Goal: Information Seeking & Learning: Learn about a topic

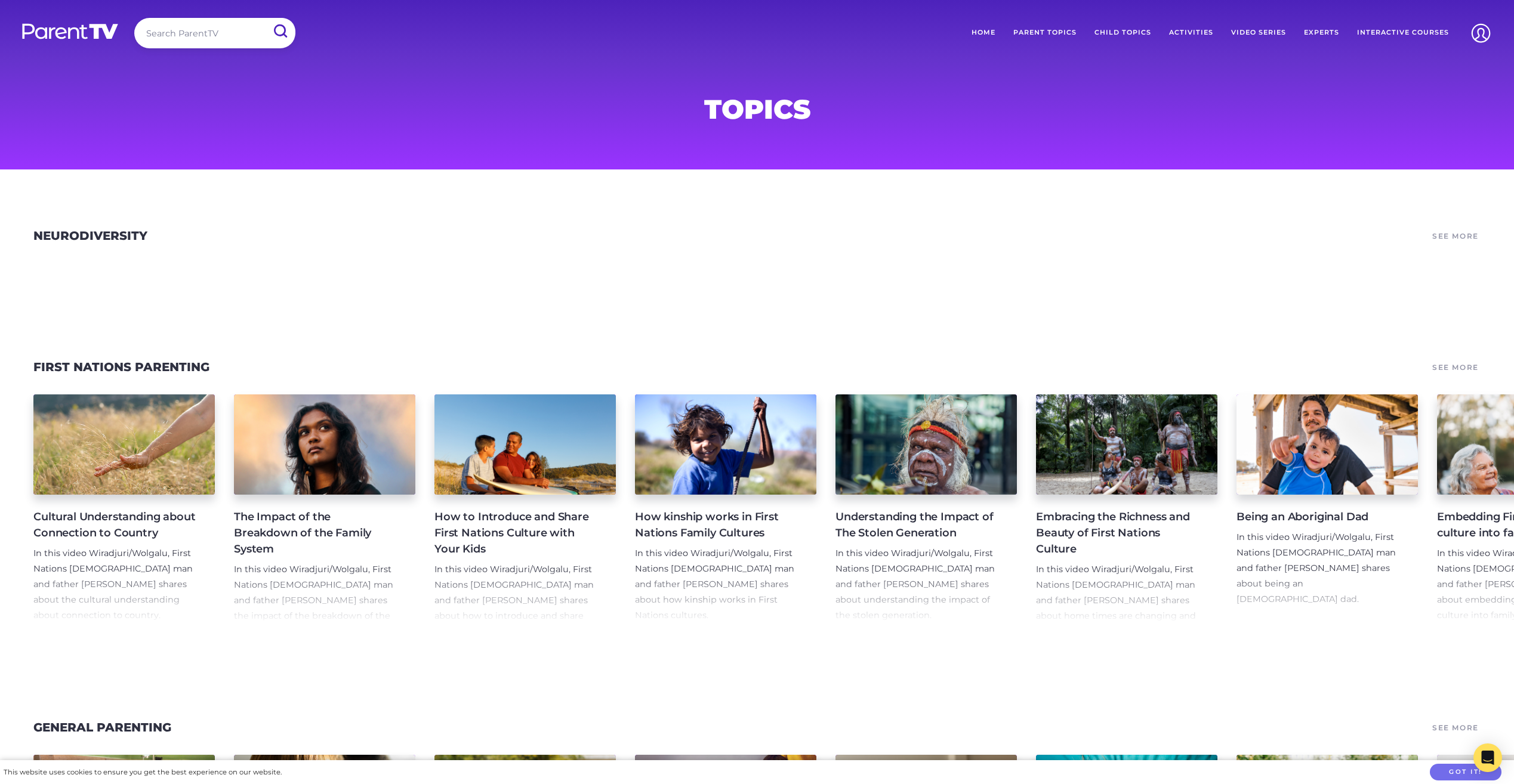
click at [1368, 31] on link "Interactive Courses" at bounding box center [1403, 33] width 110 height 30
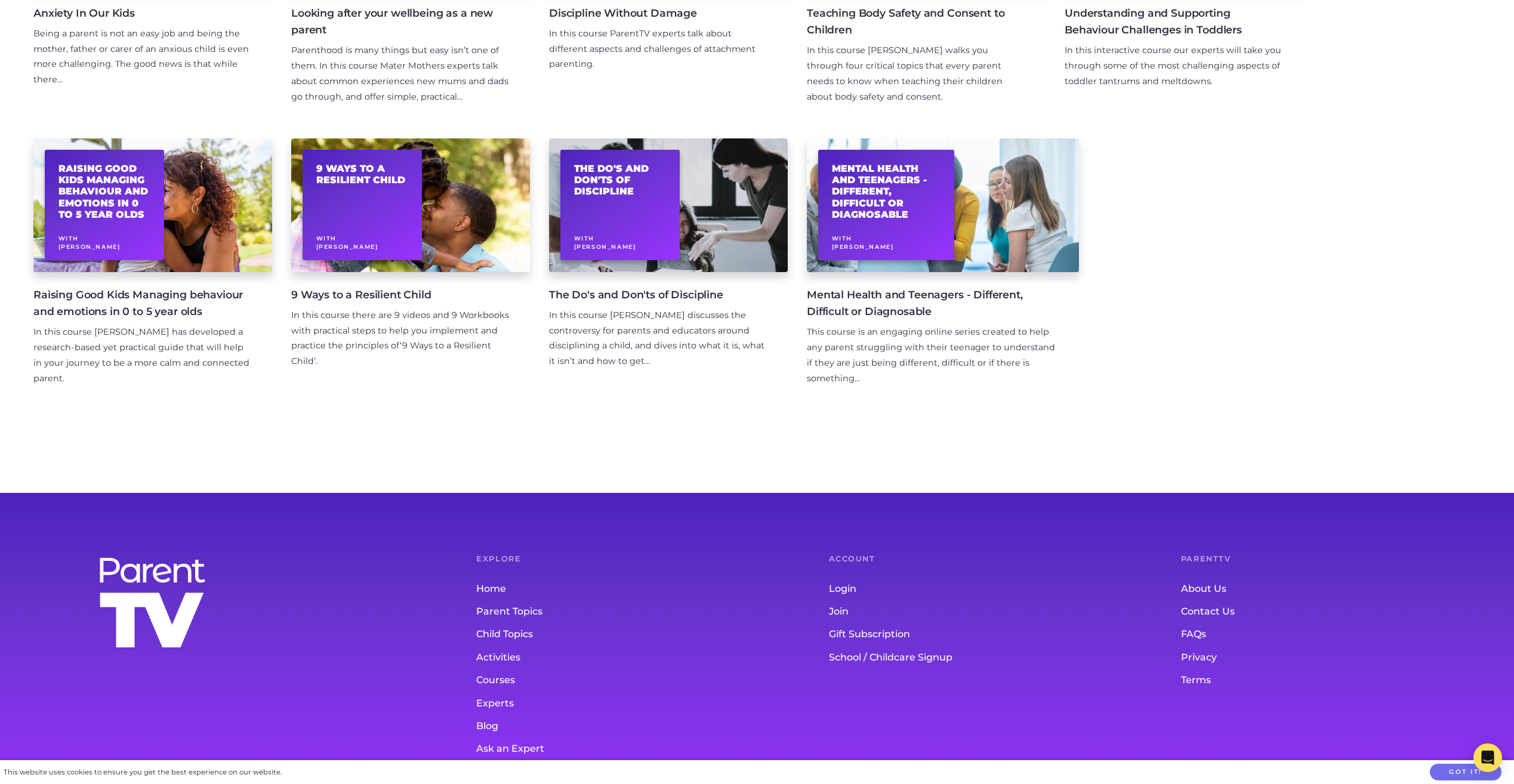
scroll to position [405, 0]
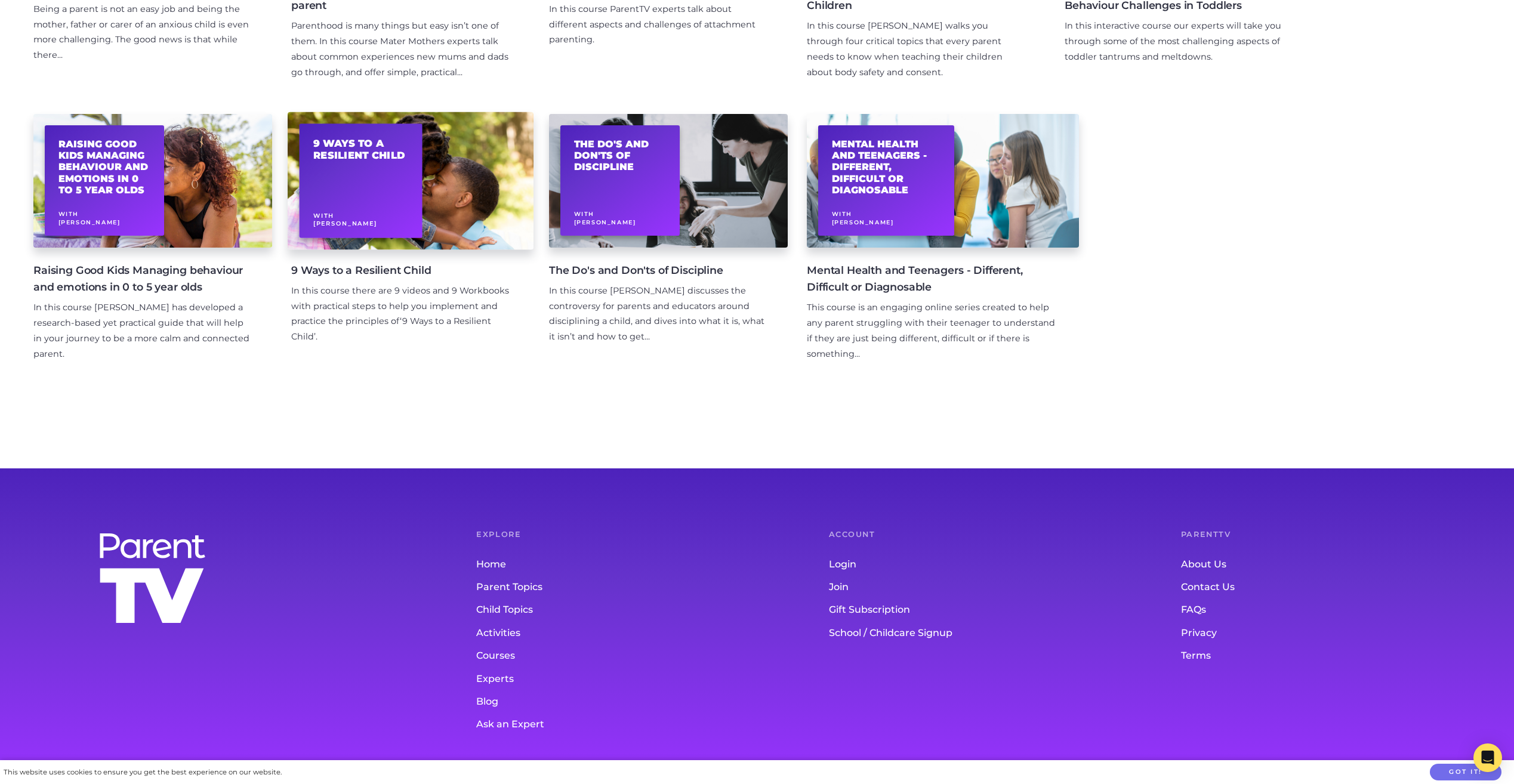
click at [370, 190] on div "9 Ways to a Resilient Child With Dr Justin Coulson" at bounding box center [361, 180] width 123 height 114
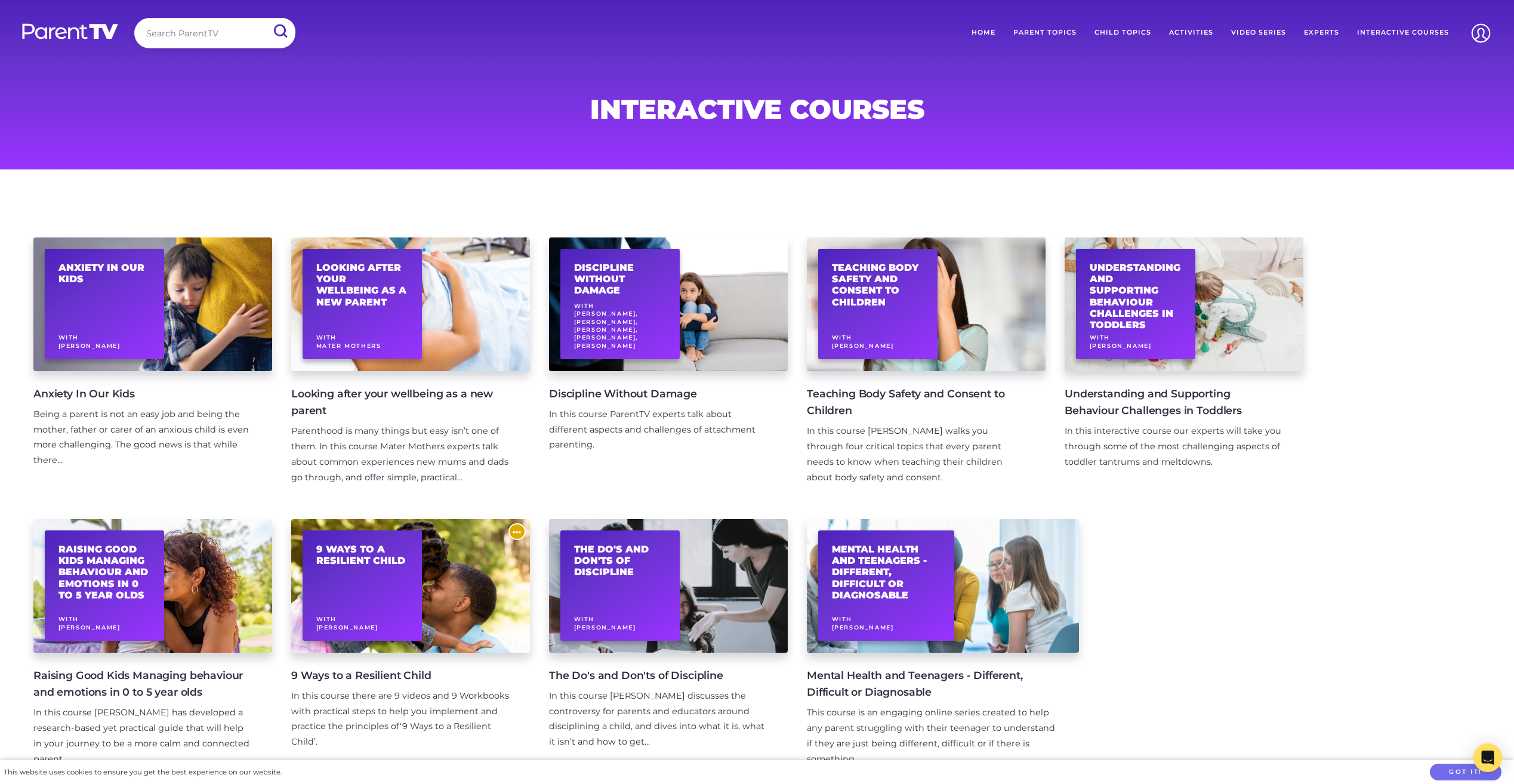
click at [472, 101] on h1 "Interactive Courses" at bounding box center [757, 109] width 575 height 24
click at [980, 30] on link "Home" at bounding box center [983, 33] width 42 height 30
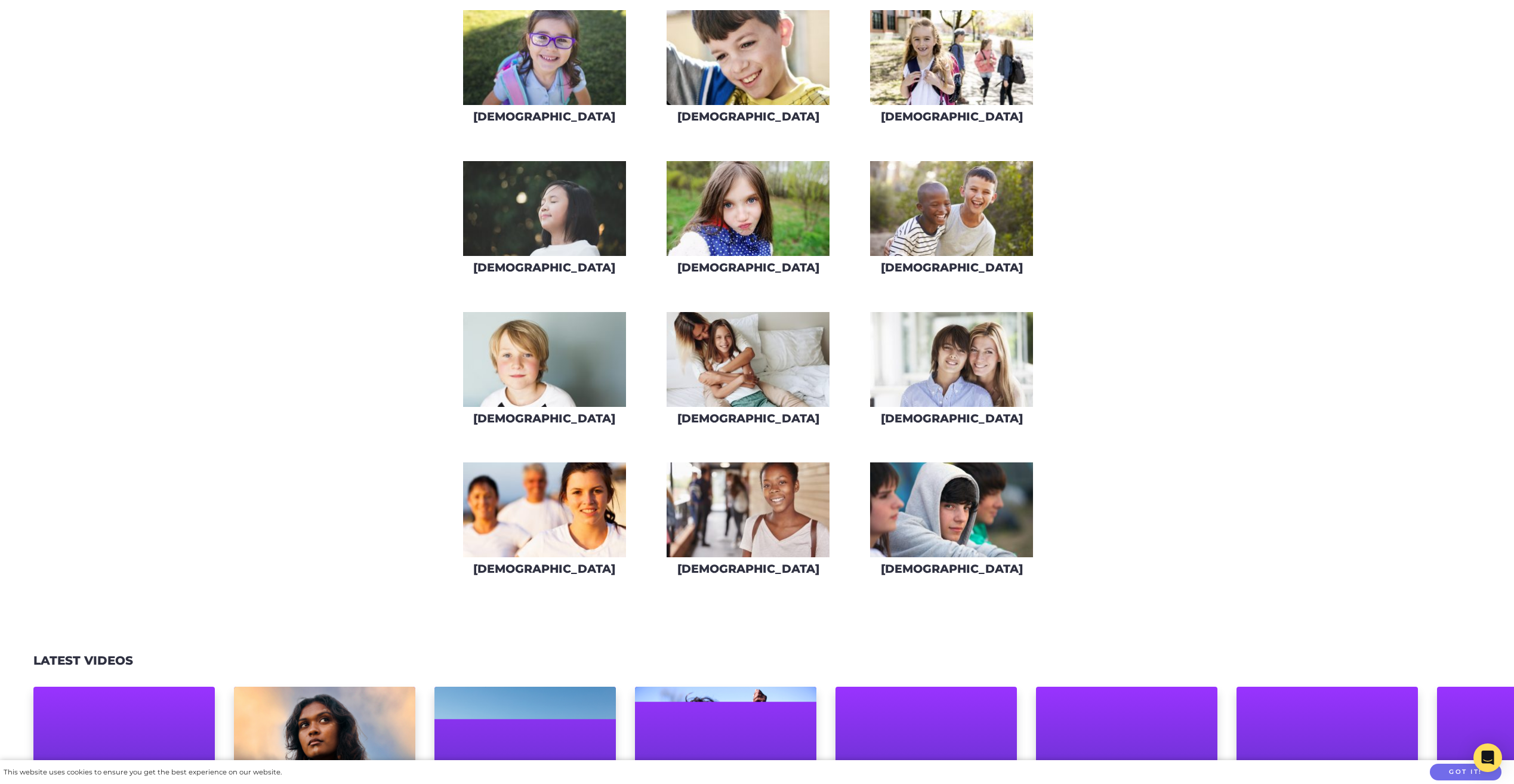
scroll to position [895, 0]
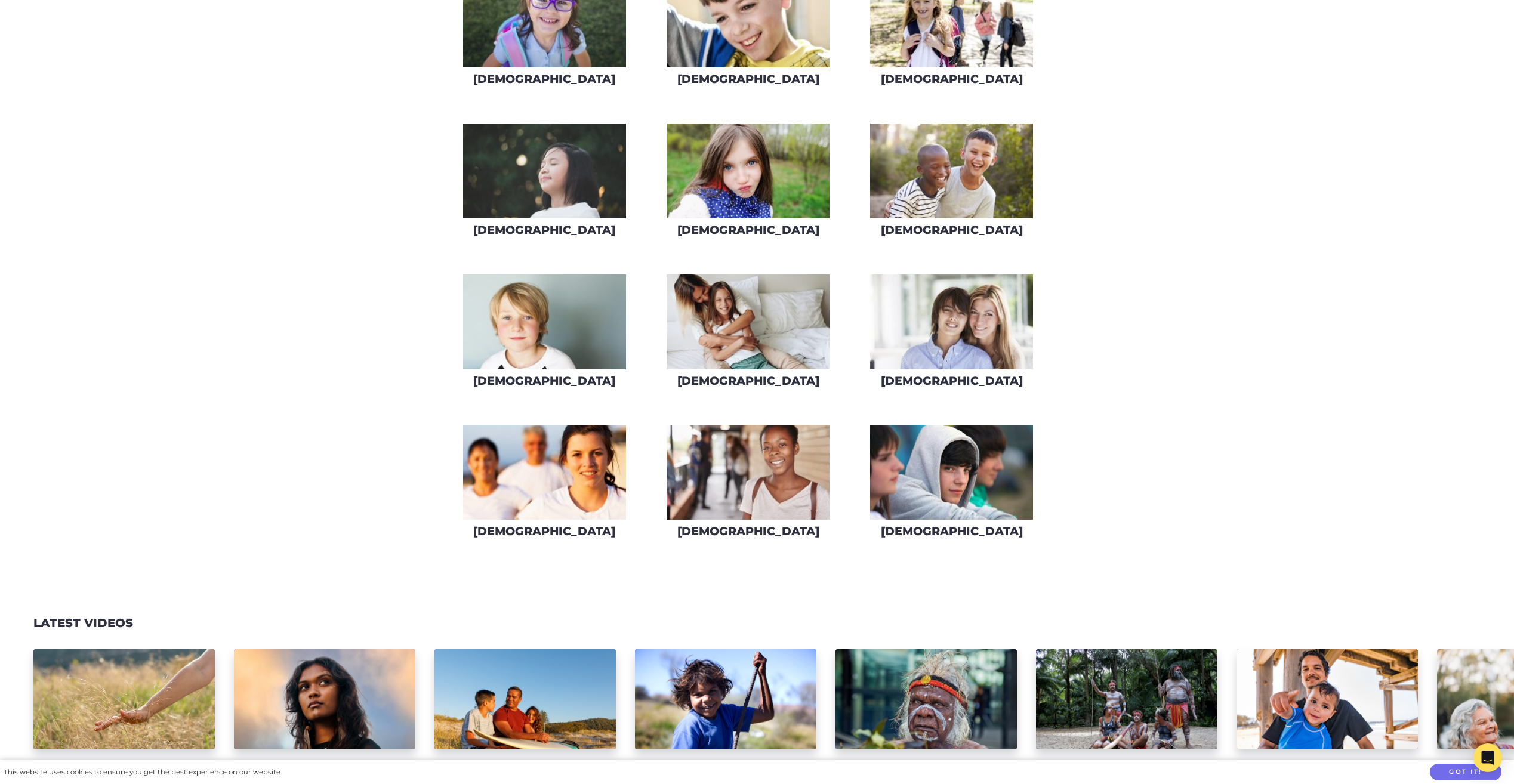
click at [526, 302] on img at bounding box center [544, 321] width 163 height 95
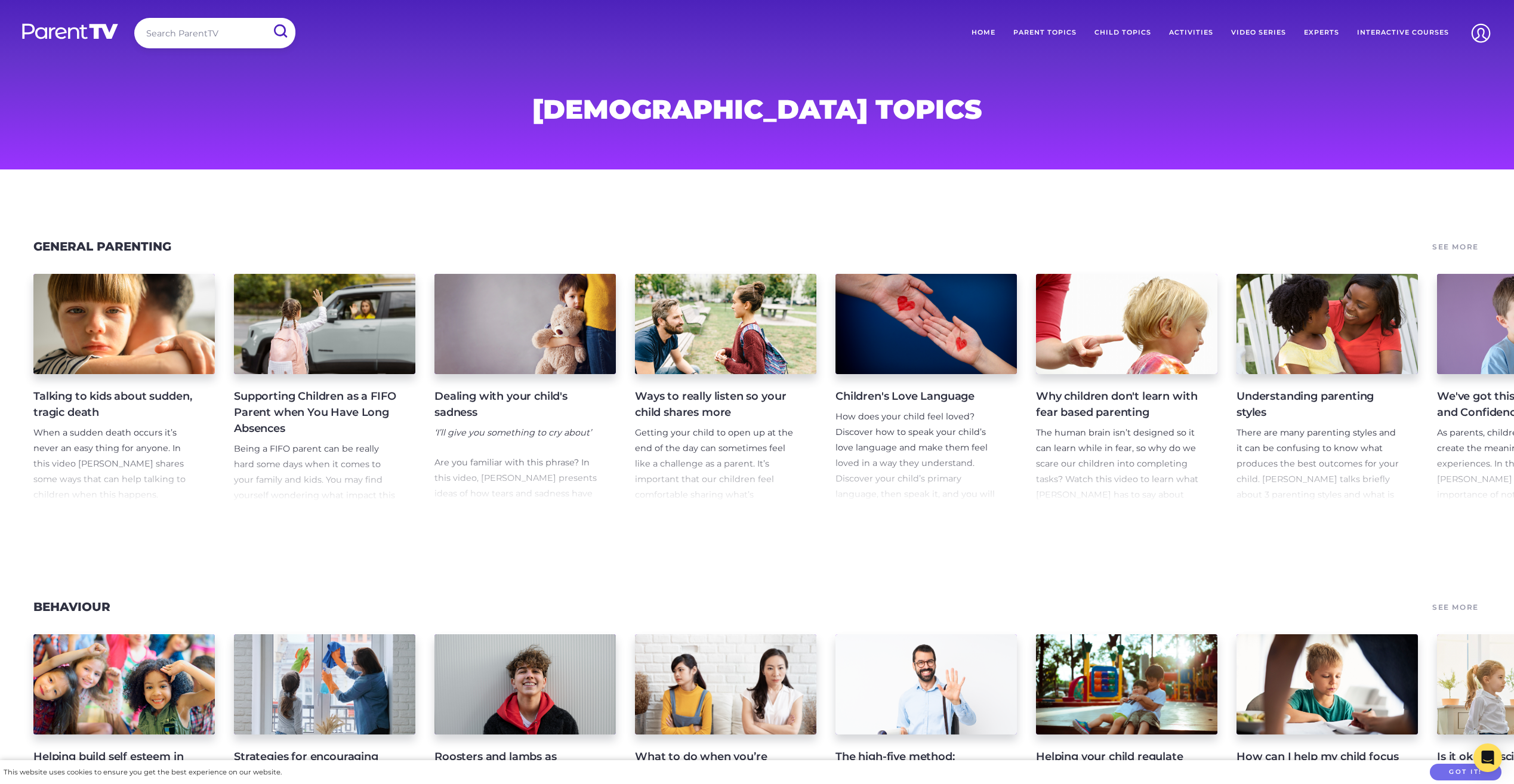
drag, startPoint x: 1088, startPoint y: 62, endPoint x: 981, endPoint y: 55, distance: 107.2
click at [1088, 62] on header "Search ParentTV Home Parent Topics Child Topics Activities Video Series Experts…" at bounding box center [757, 35] width 1514 height 71
click at [173, 37] on input "search" at bounding box center [214, 33] width 161 height 30
type input "parental anger"
click at [264, 18] on input "submit" at bounding box center [280, 31] width 31 height 27
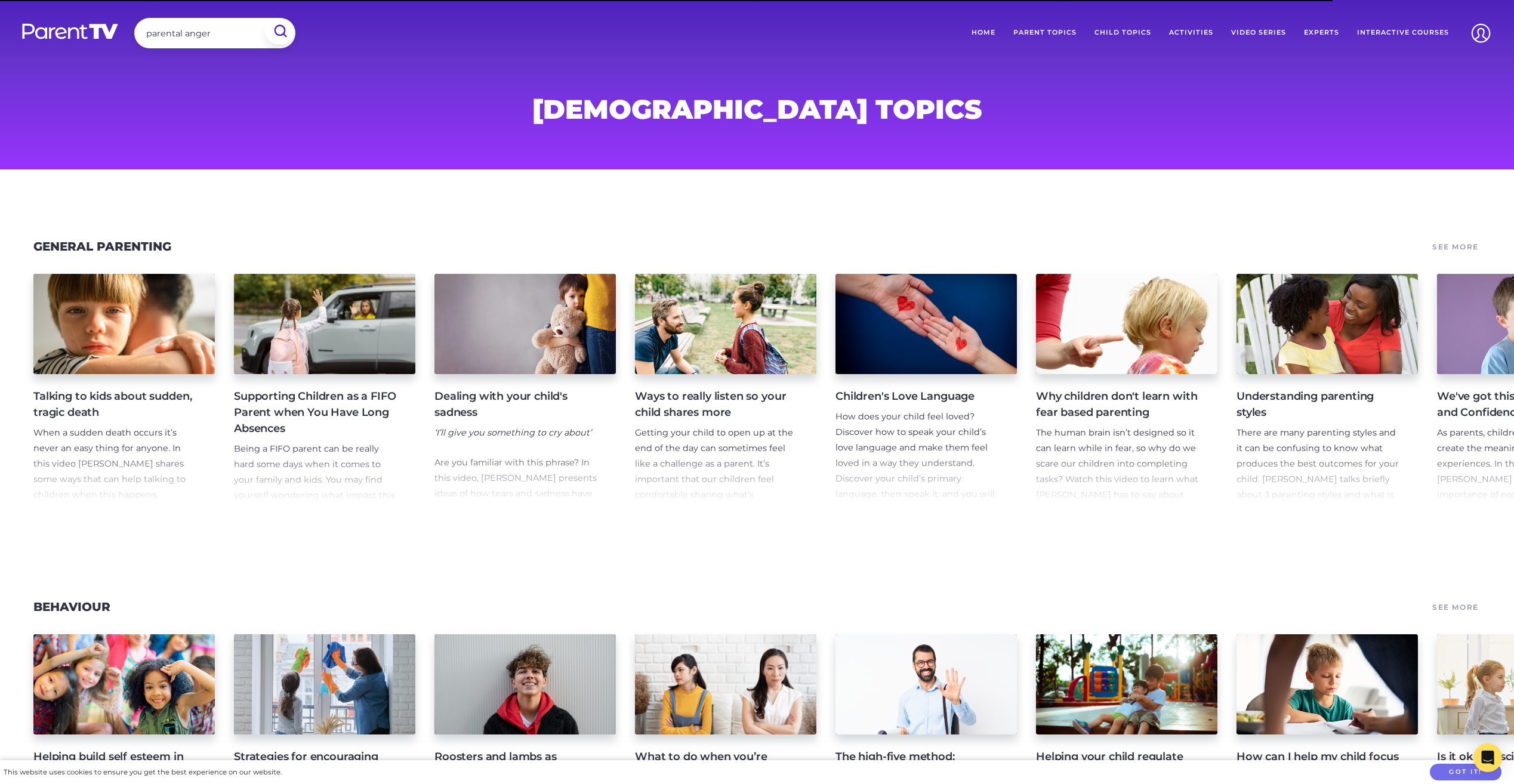
click at [282, 31] on input "submit" at bounding box center [280, 30] width 30 height 25
click at [279, 32] on input "submit" at bounding box center [280, 30] width 30 height 25
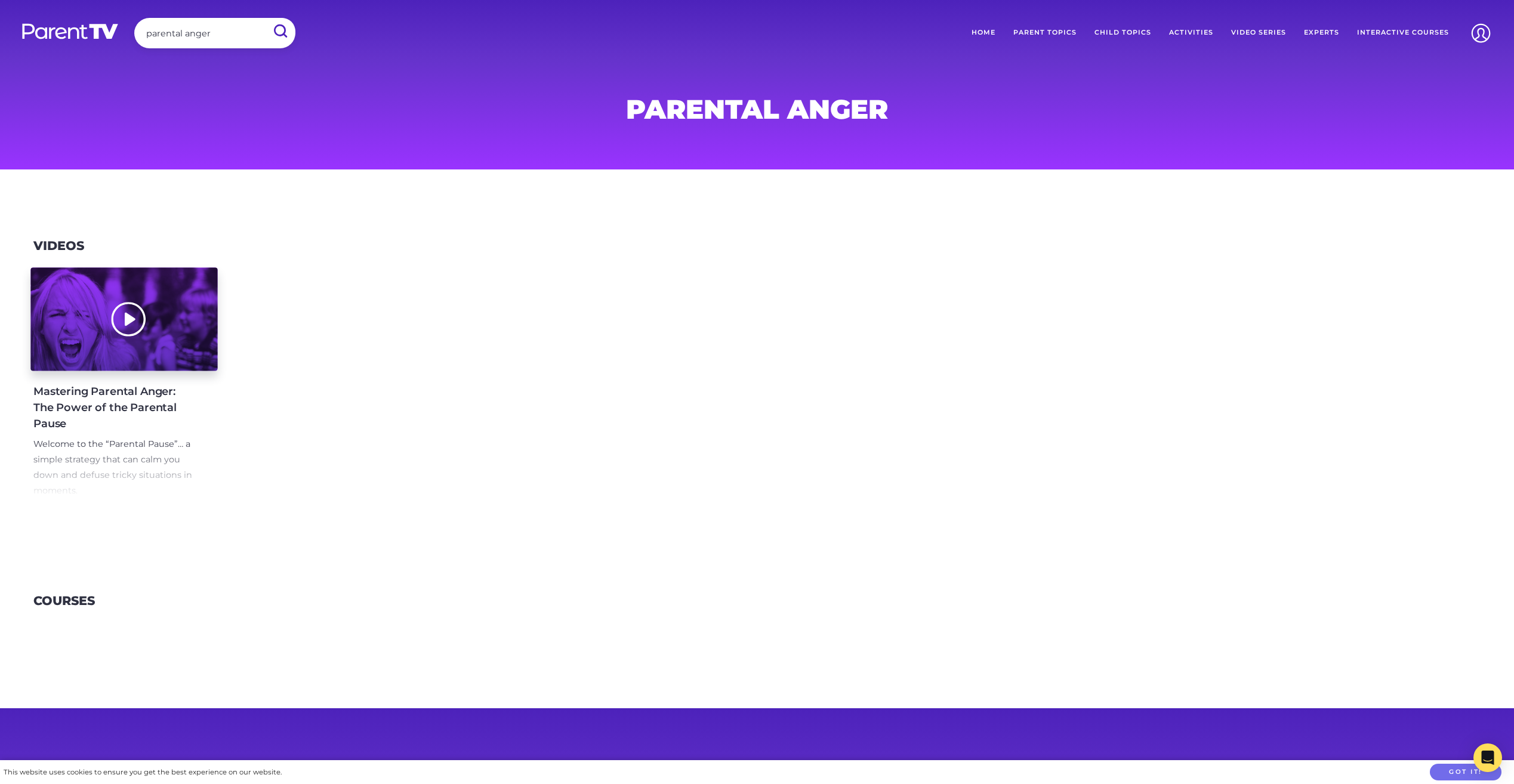
click at [128, 321] on div at bounding box center [124, 319] width 187 height 103
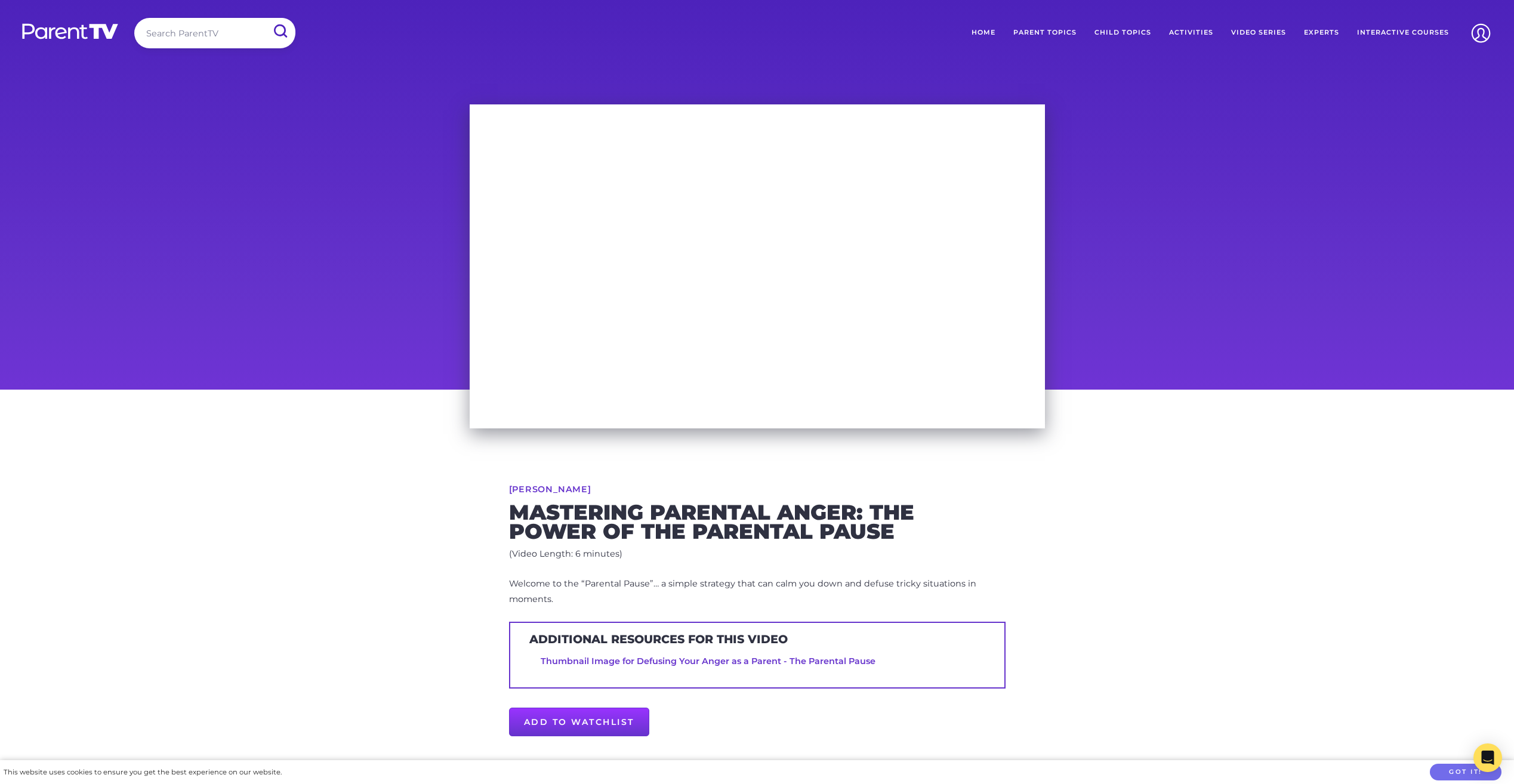
click at [1232, 199] on div at bounding box center [757, 243] width 1514 height 294
click at [796, 84] on main "Maggie Dent Mastering Parental Anger: The Power of the Parental Pause (Video Le…" at bounding box center [757, 454] width 1514 height 774
